Goal: Entertainment & Leisure: Consume media (video, audio)

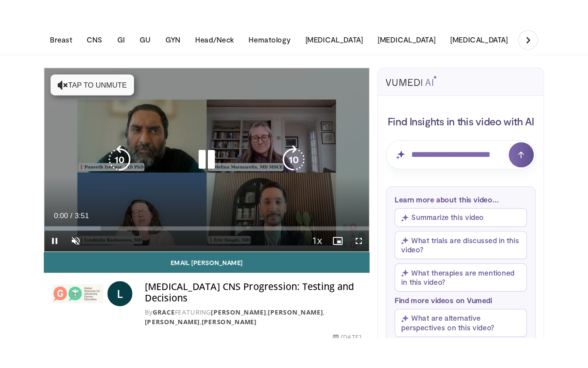
scroll to position [37, 0]
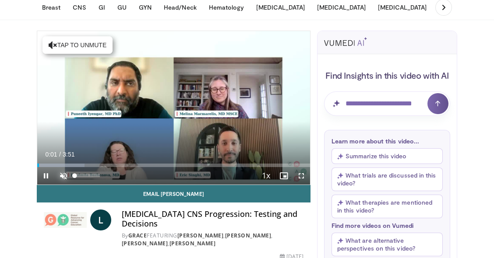
click at [61, 181] on span "Video Player" at bounding box center [64, 176] width 18 height 18
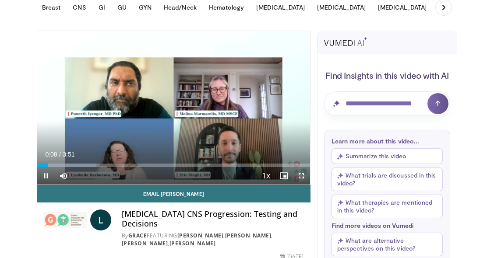
click at [303, 180] on span "Video Player" at bounding box center [301, 176] width 18 height 18
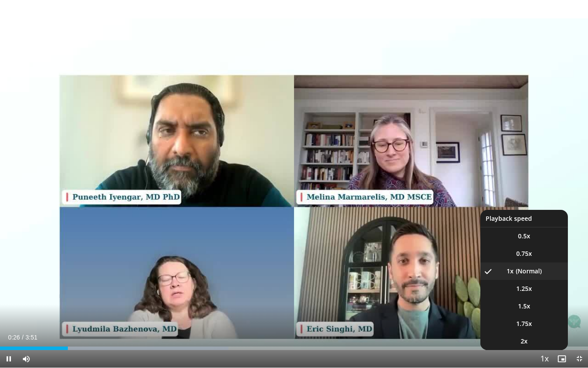
click at [493, 258] on span "Video Player" at bounding box center [544, 359] width 12 height 18
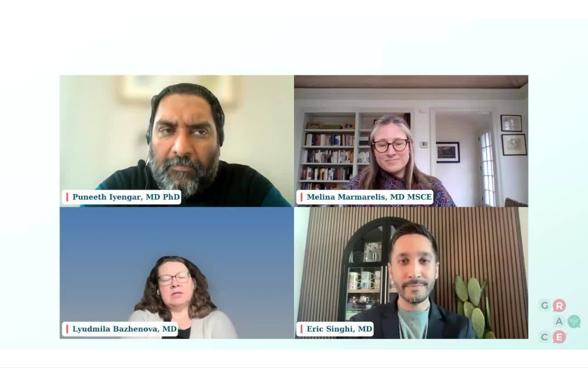
click at [493, 258] on div "10 seconds Tap to unmute" at bounding box center [294, 183] width 588 height 367
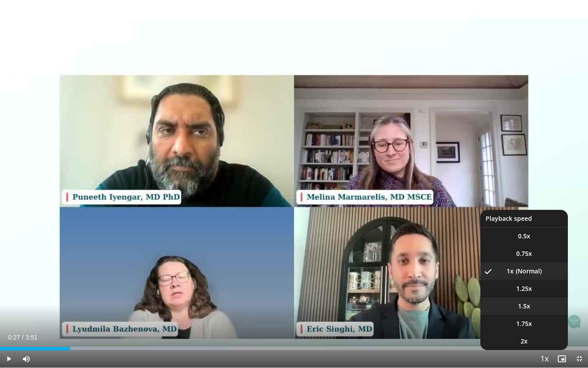
click at [493, 258] on li "1.5x" at bounding box center [525, 306] width 88 height 18
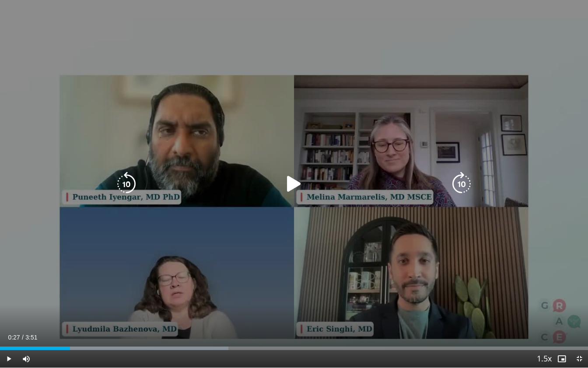
click at [493, 258] on div "10 seconds Tap to unmute" at bounding box center [294, 183] width 588 height 367
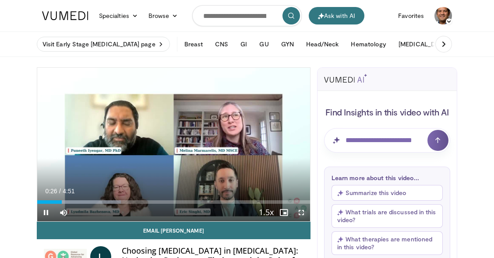
click at [302, 214] on span "Video Player" at bounding box center [301, 213] width 18 height 18
click at [42, 212] on span "Video Player" at bounding box center [46, 213] width 18 height 18
